Goal: Check status: Check status

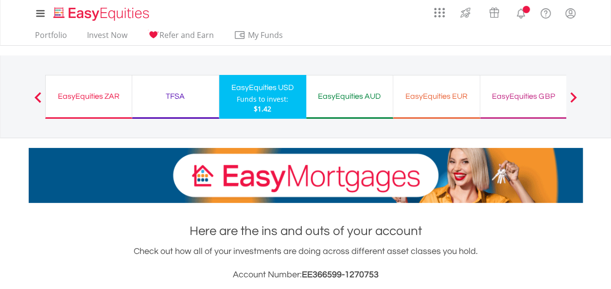
scroll to position [93, 185]
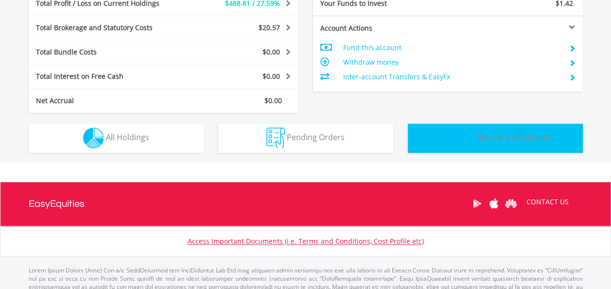
click at [464, 141] on img "button" at bounding box center [456, 137] width 36 height 21
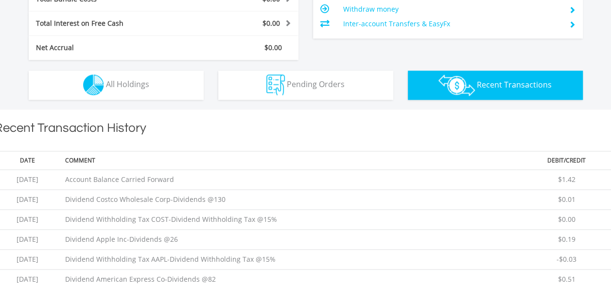
scroll to position [591, 0]
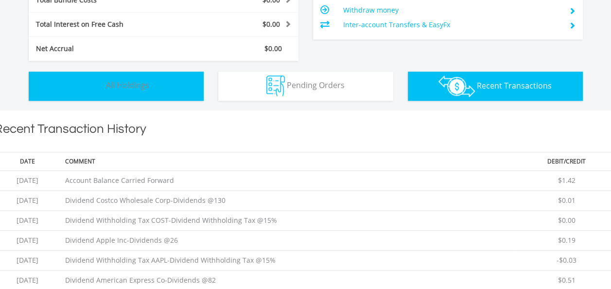
click at [136, 88] on span "All Holdings" at bounding box center [127, 85] width 43 height 11
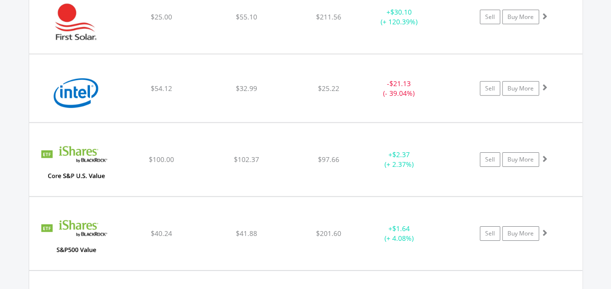
scroll to position [1488, 0]
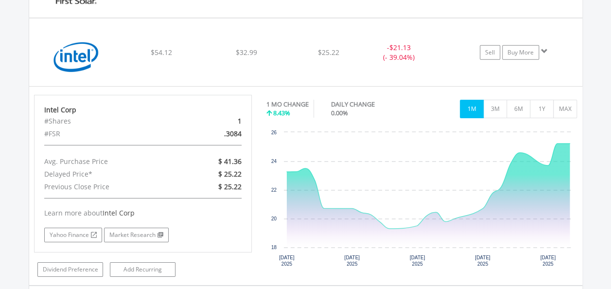
scroll to position [1524, 0]
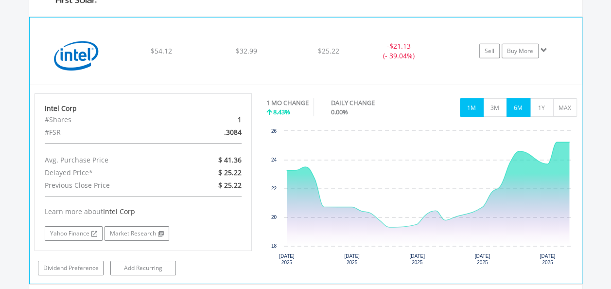
click at [525, 109] on button "6M" at bounding box center [519, 107] width 24 height 18
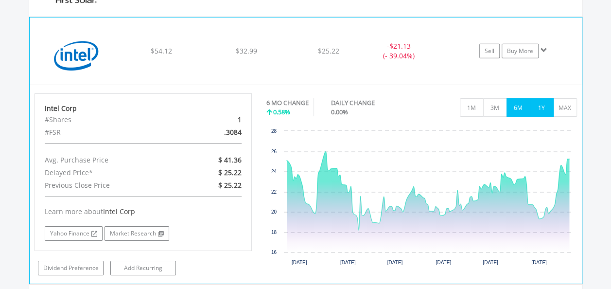
click at [539, 108] on button "1Y" at bounding box center [542, 107] width 24 height 18
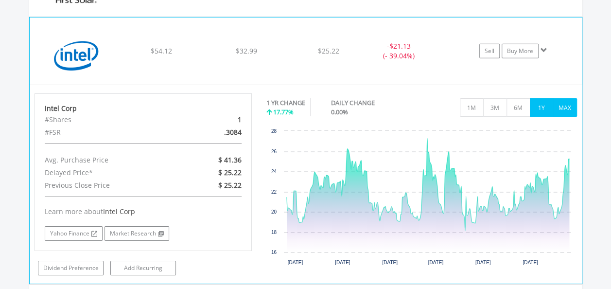
click at [564, 103] on button "MAX" at bounding box center [565, 107] width 24 height 18
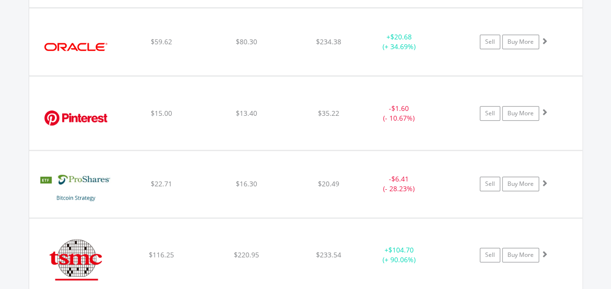
scroll to position [2296, 0]
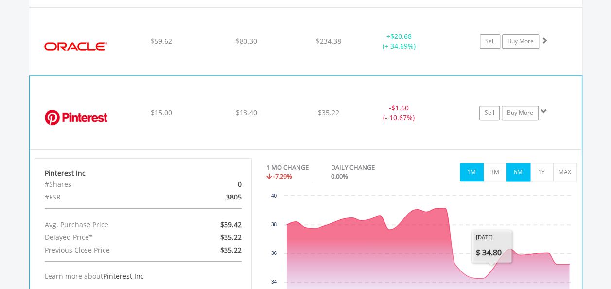
click at [516, 165] on button "6M" at bounding box center [519, 172] width 24 height 18
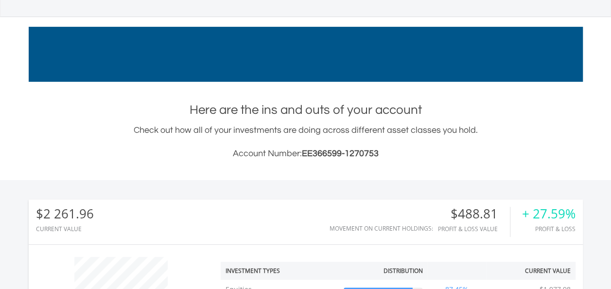
scroll to position [0, 0]
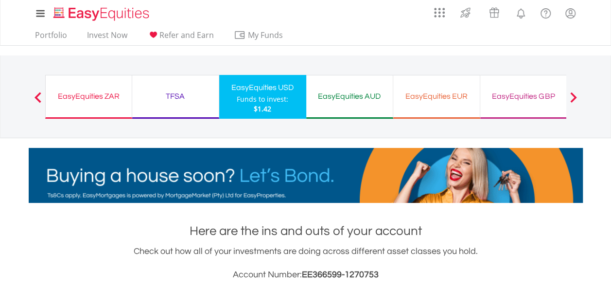
click at [337, 112] on div "EasyEquities AUD Funds to invest: $1.42" at bounding box center [349, 97] width 87 height 44
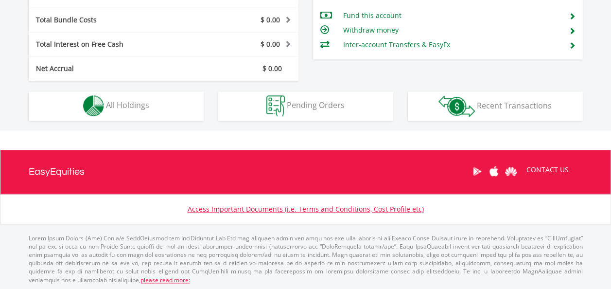
scroll to position [93, 185]
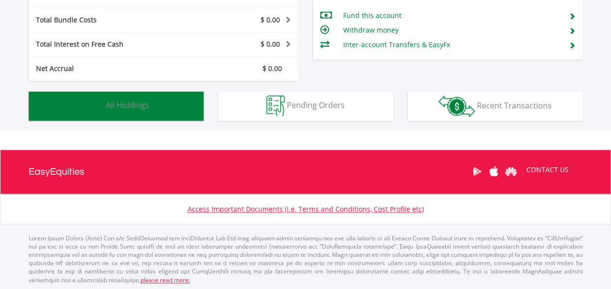
click at [144, 103] on span "All Holdings" at bounding box center [127, 105] width 43 height 11
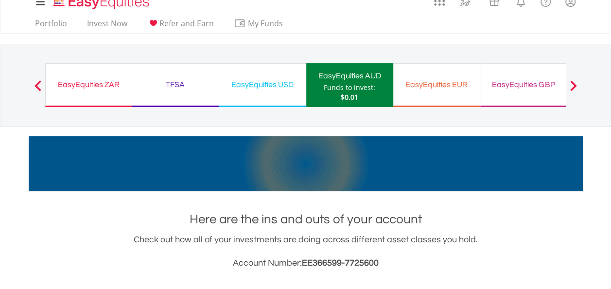
scroll to position [0, 0]
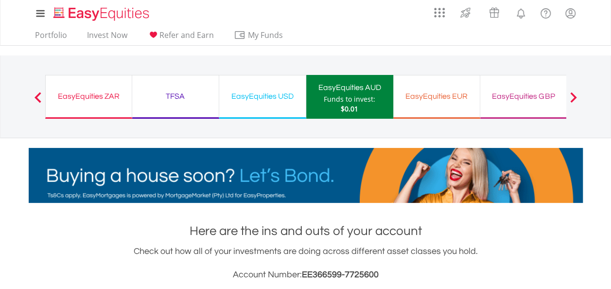
click at [440, 91] on div "EasyEquities EUR" at bounding box center [436, 96] width 75 height 14
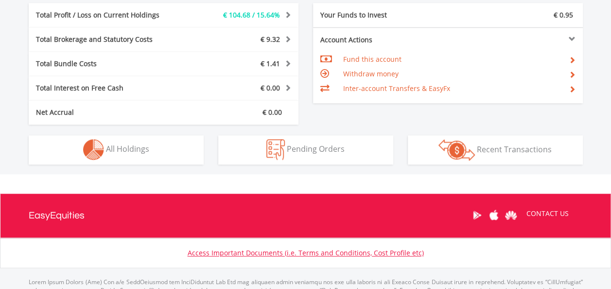
scroll to position [516, 0]
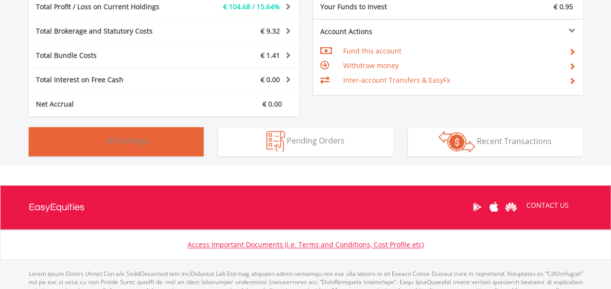
click at [164, 136] on button "Holdings All Holdings" at bounding box center [116, 141] width 175 height 29
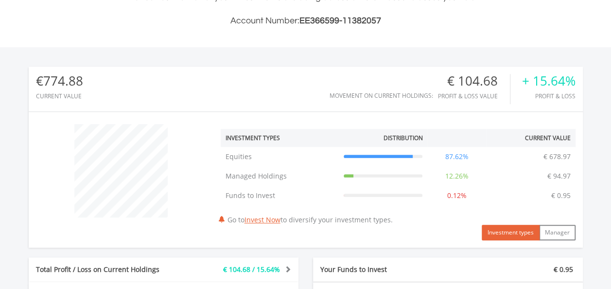
scroll to position [0, 0]
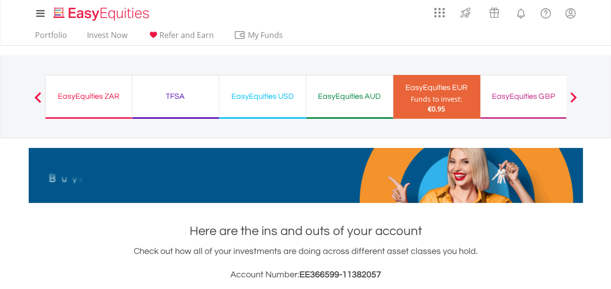
click at [526, 97] on div "EasyEquities GBP" at bounding box center [523, 96] width 75 height 14
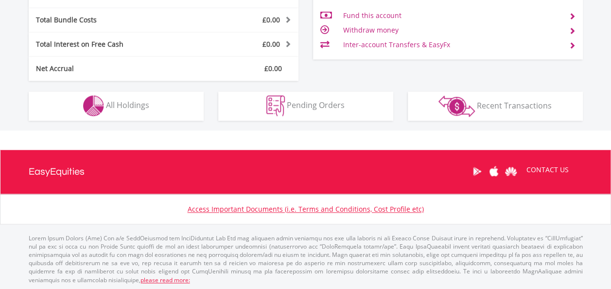
scroll to position [93, 185]
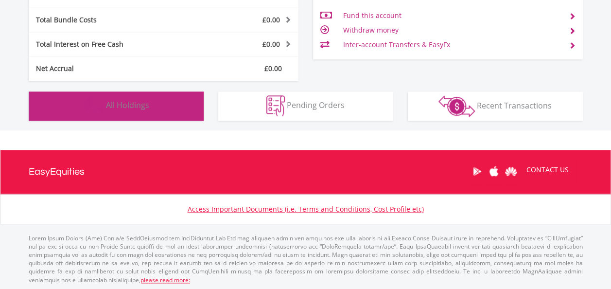
click at [158, 112] on button "Holdings All Holdings" at bounding box center [116, 105] width 175 height 29
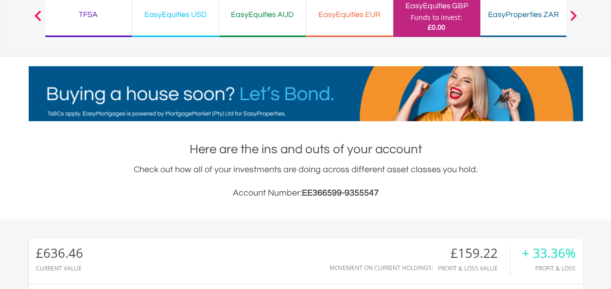
scroll to position [0, 0]
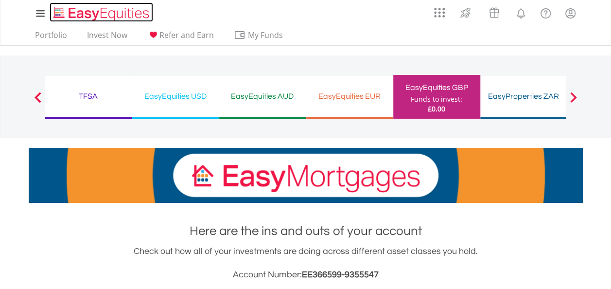
click at [129, 15] on img "Home page" at bounding box center [103, 14] width 102 height 16
